Goal: Communication & Community: Answer question/provide support

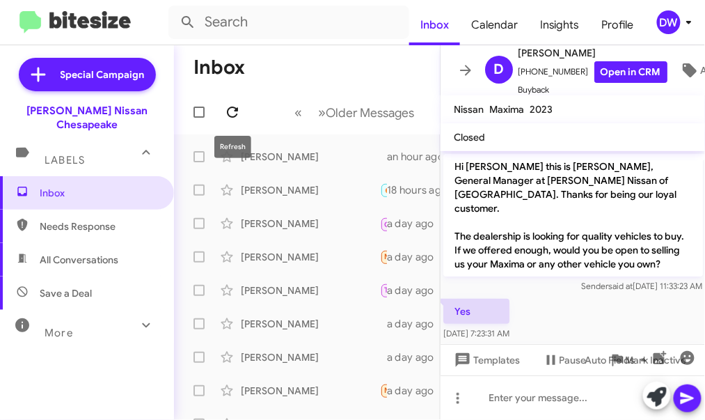
click at [226, 114] on icon at bounding box center [232, 112] width 17 height 17
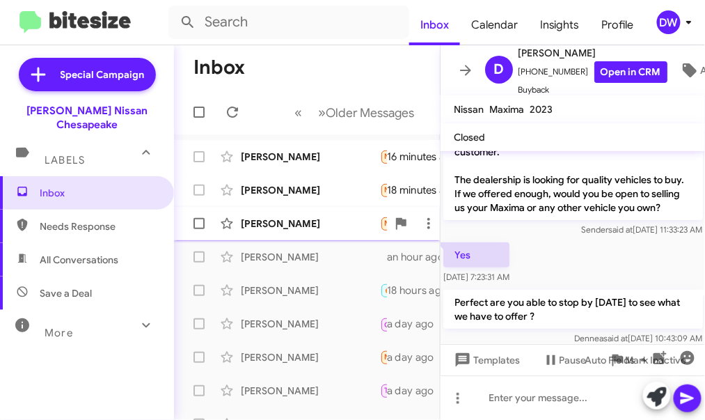
click at [274, 216] on div "[PERSON_NAME] Needs Response Hello [PERSON_NAME], thank you for reaching out to…" at bounding box center [307, 224] width 244 height 28
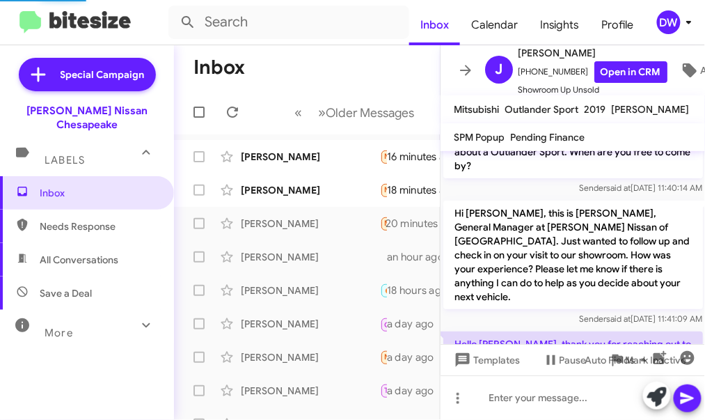
scroll to position [139, 0]
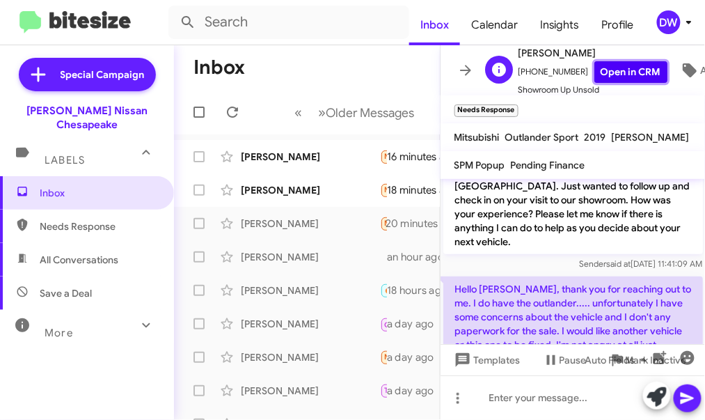
click at [620, 77] on link "Open in CRM" at bounding box center [630, 72] width 73 height 22
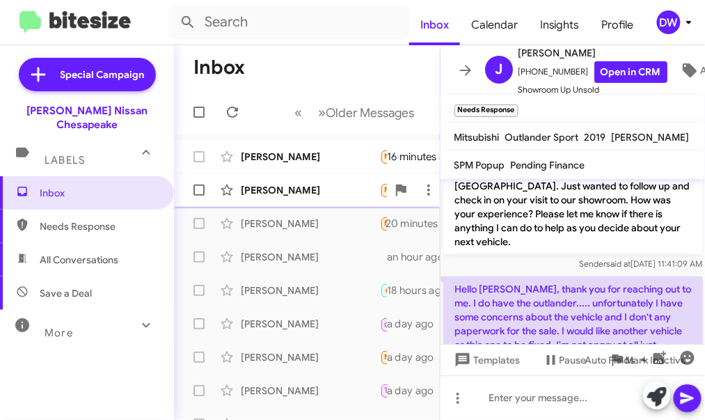
click at [324, 189] on div "[PERSON_NAME]" at bounding box center [310, 190] width 139 height 14
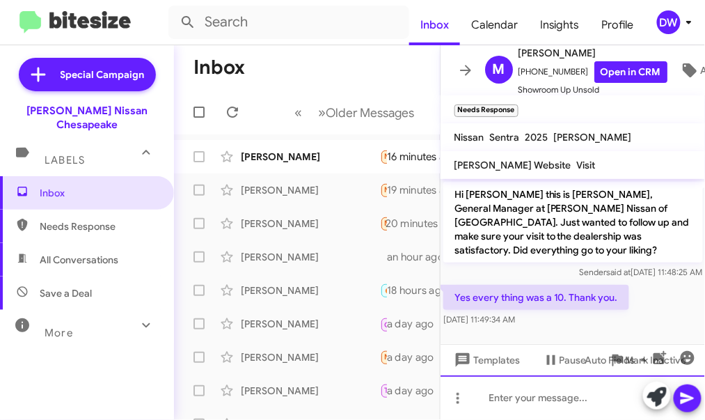
click at [548, 393] on div at bounding box center [573, 397] width 265 height 45
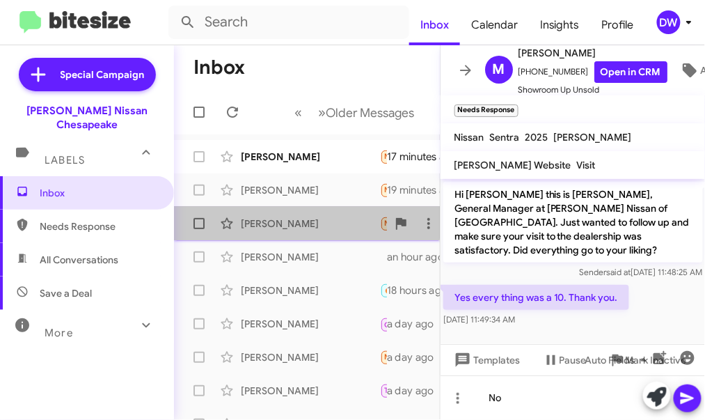
click at [297, 220] on div "[PERSON_NAME]" at bounding box center [310, 223] width 139 height 14
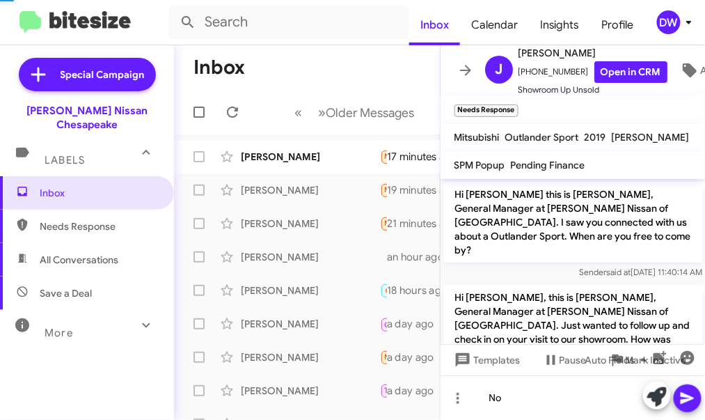
scroll to position [167, 0]
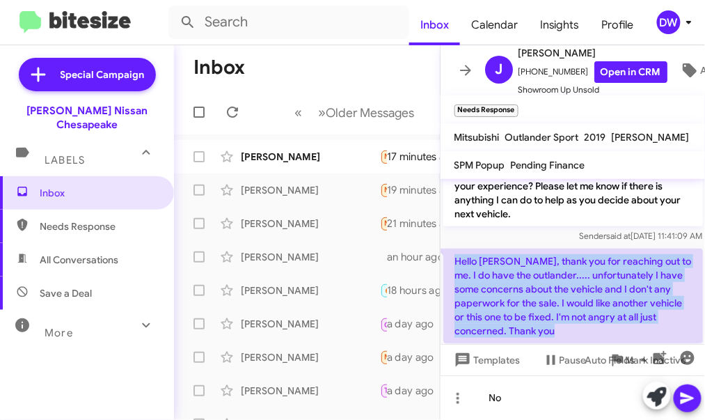
drag, startPoint x: 452, startPoint y: 229, endPoint x: 563, endPoint y: 316, distance: 140.8
click at [563, 316] on div "Hello [PERSON_NAME], thank you for reaching out to me. I do have the outlander.…" at bounding box center [573, 304] width 260 height 111
copy p "Hello [PERSON_NAME], thank you for reaching out to me. I do have the outlander.…"
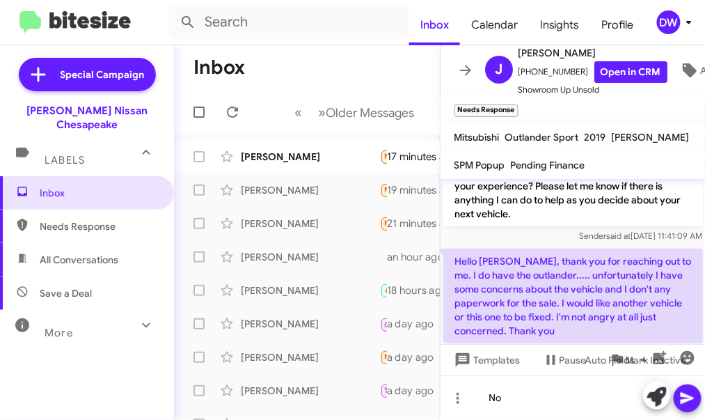
click at [514, 229] on div "Sender said at [DATE] 11:41:09 AM" at bounding box center [573, 236] width 260 height 14
click at [313, 147] on div "[PERSON_NAME] Needs Response Indeed it did, Thank you sir and [PERSON_NAME] for…" at bounding box center [307, 157] width 244 height 28
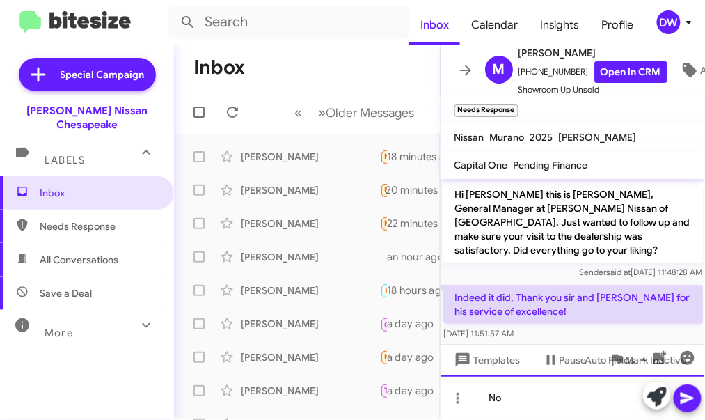
click at [530, 408] on div "No" at bounding box center [573, 397] width 265 height 45
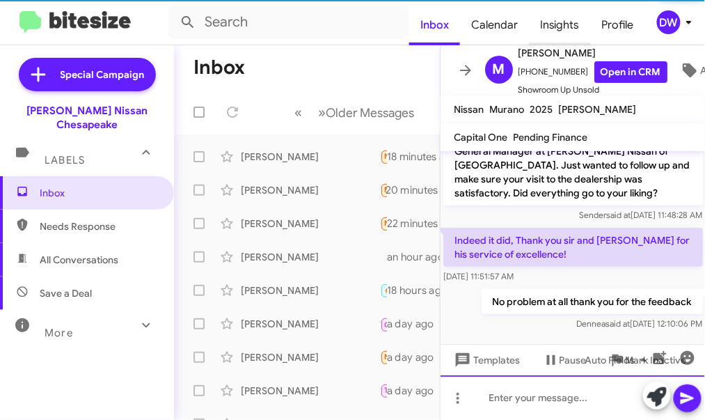
scroll to position [15, 0]
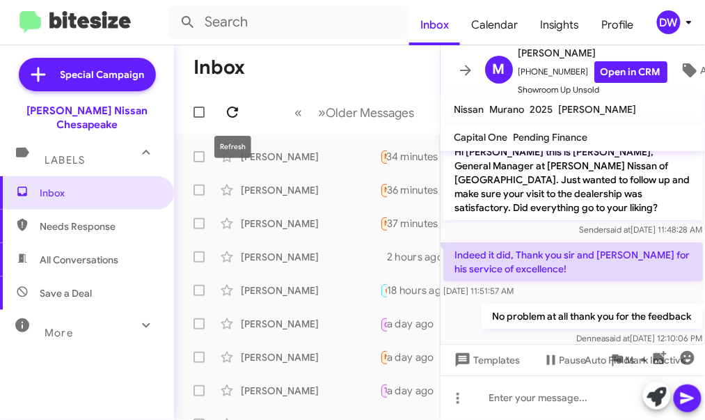
click at [237, 111] on icon at bounding box center [232, 112] width 17 height 17
